Goal: Navigation & Orientation: Find specific page/section

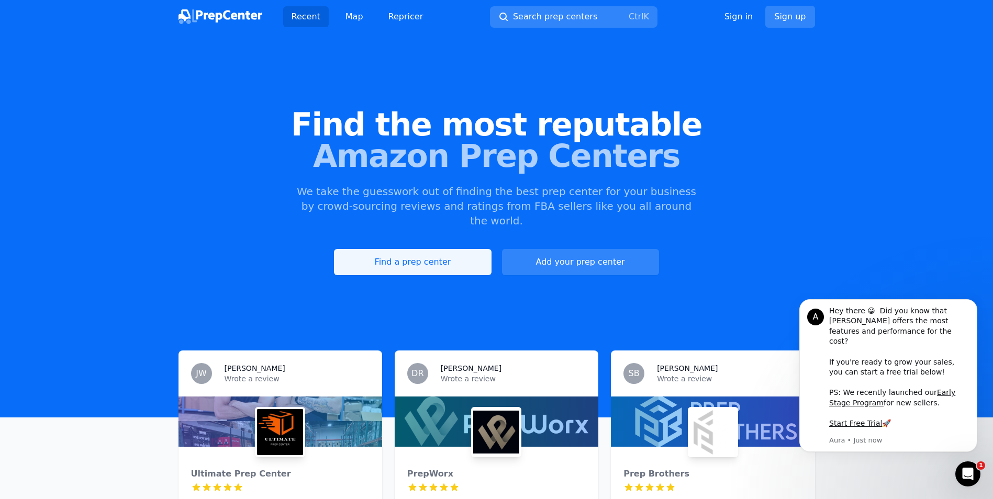
click at [433, 255] on link "Find a prep center" at bounding box center [412, 262] width 157 height 26
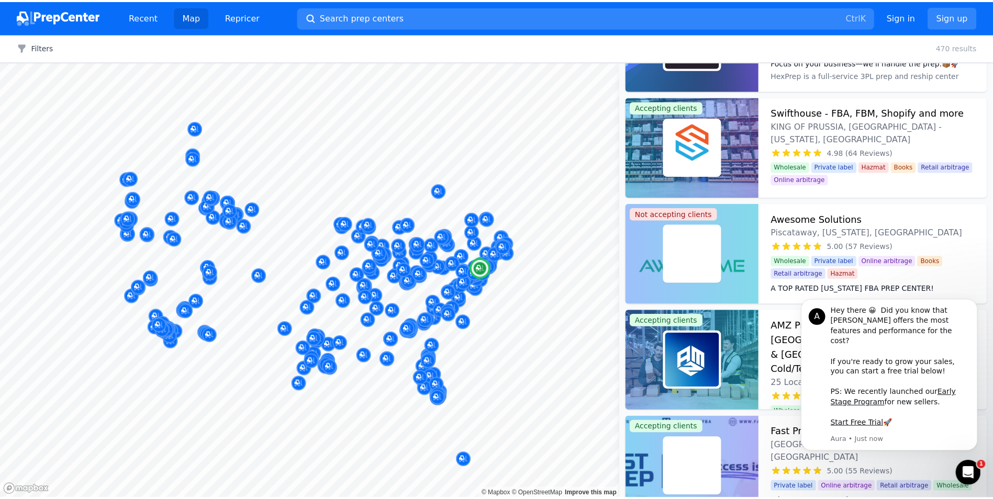
scroll to position [157, 0]
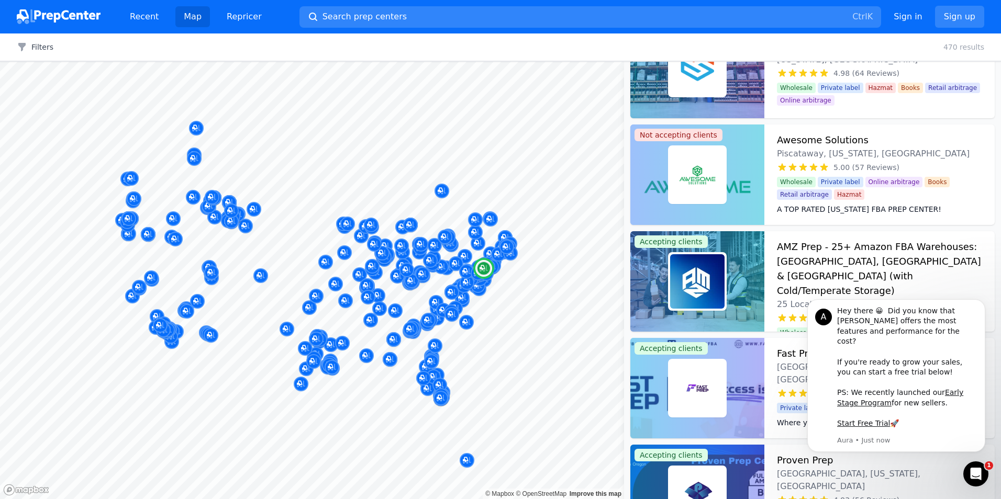
click at [790, 177] on span "Wholesale" at bounding box center [796, 182] width 39 height 10
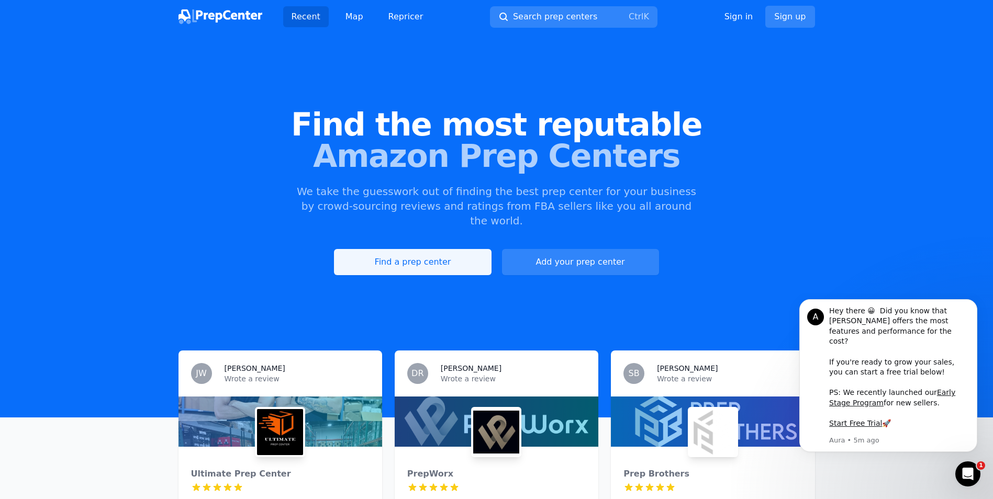
click at [454, 249] on link "Find a prep center" at bounding box center [412, 262] width 157 height 26
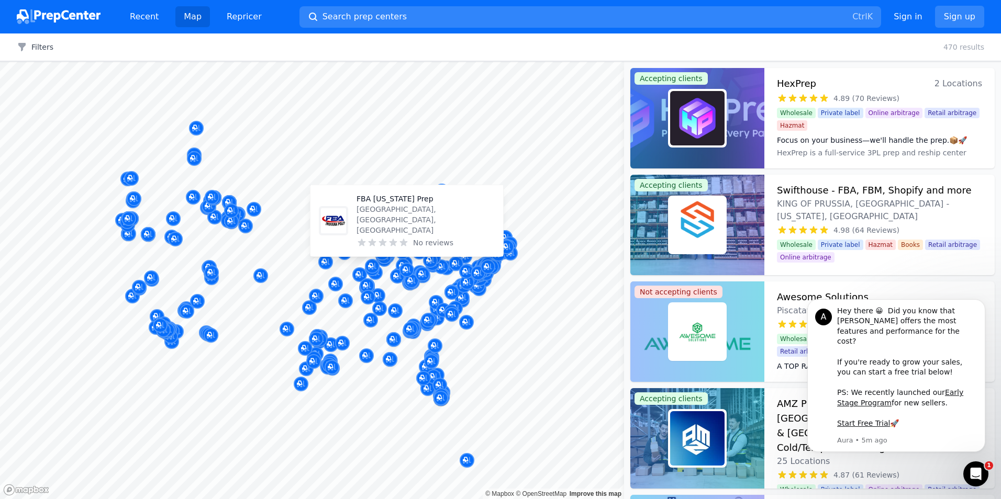
click at [372, 204] on p "FBA [US_STATE] Prep" at bounding box center [425, 199] width 138 height 10
